Goal: Register for event/course: Register for event/course

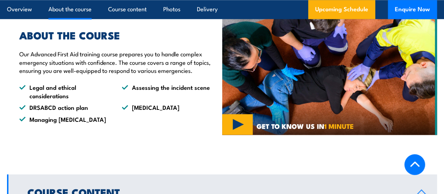
scroll to position [386, 0]
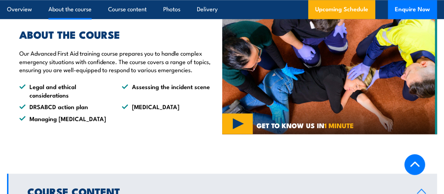
click at [236, 134] on img at bounding box center [329, 76] width 215 height 116
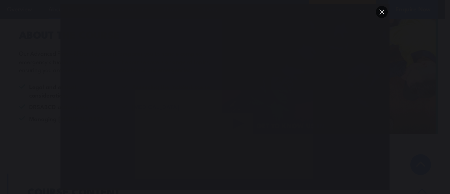
click at [382, 13] on button "You can close this modal content with the ESC key" at bounding box center [382, 12] width 12 height 12
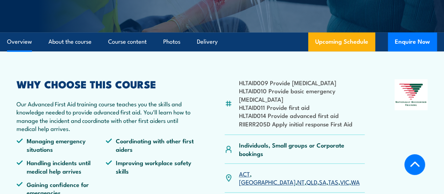
scroll to position [105, 0]
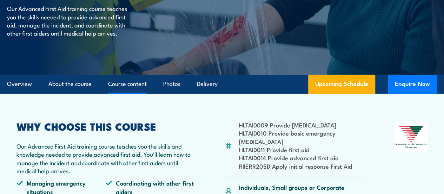
click at [135, 93] on link "Course content" at bounding box center [127, 83] width 39 height 19
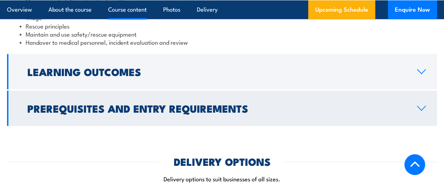
scroll to position [673, 0]
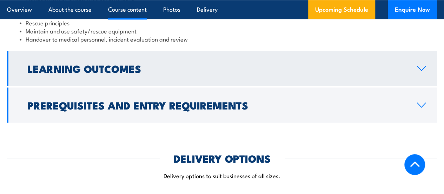
click at [420, 71] on icon at bounding box center [422, 68] width 8 height 4
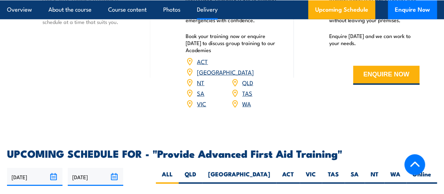
scroll to position [910, 0]
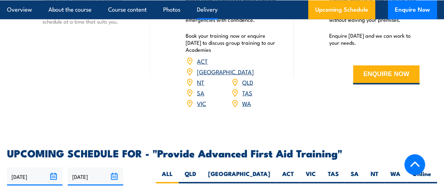
click at [200, 107] on link "VIC" at bounding box center [201, 103] width 9 height 8
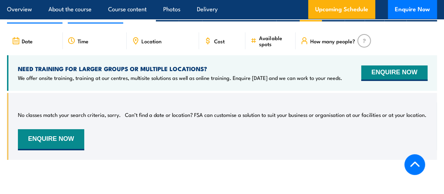
scroll to position [1077, 0]
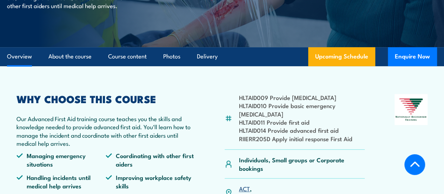
scroll to position [133, 0]
